Goal: Use online tool/utility: Utilize a website feature to perform a specific function

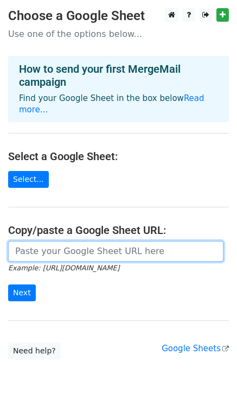
click at [121, 241] on input "url" at bounding box center [116, 251] width 216 height 21
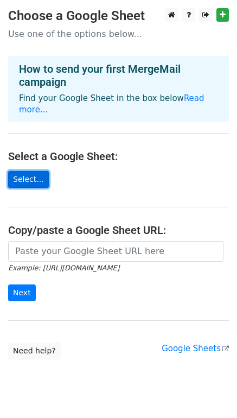
click at [27, 171] on link "Select..." at bounding box center [28, 179] width 41 height 17
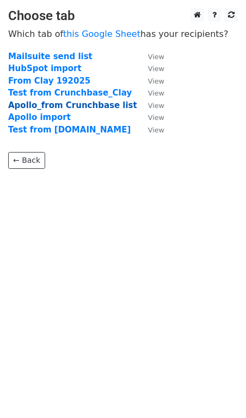
click at [92, 105] on strong "Apollo_from Crunchbase list" at bounding box center [72, 106] width 129 height 10
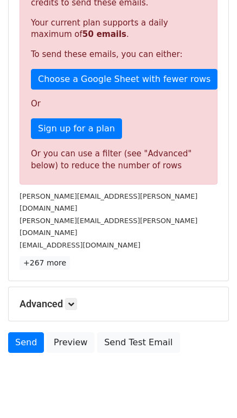
scroll to position [257, 0]
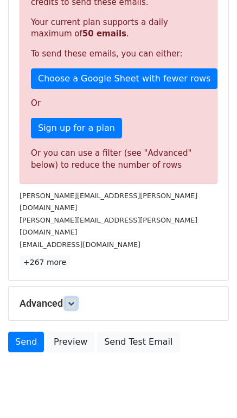
click at [74, 300] on icon at bounding box center [71, 303] width 7 height 7
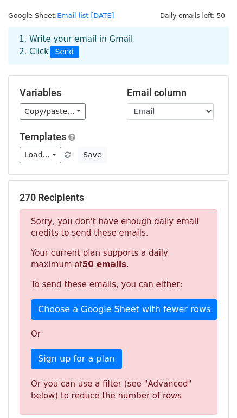
scroll to position [0, 0]
